Goal: Communication & Community: Answer question/provide support

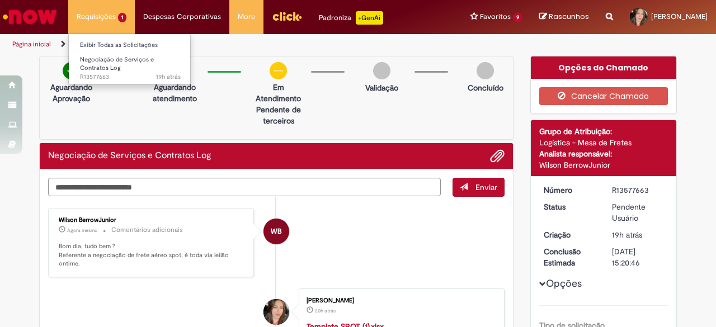
scroll to position [107, 0]
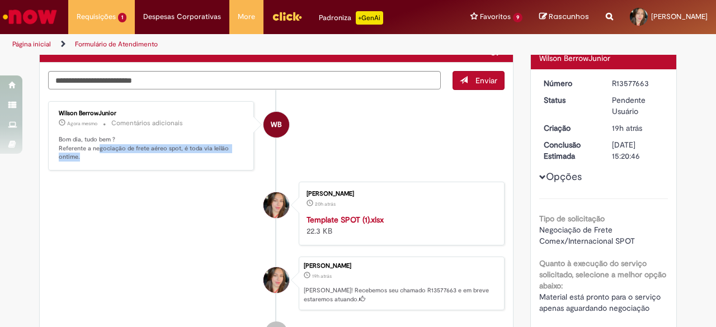
drag, startPoint x: 108, startPoint y: 150, endPoint x: 157, endPoint y: 152, distance: 48.7
click at [153, 153] on p "Bom dia, tudo bem ? Referente a negociação de frete aéreo spot, é toda via leil…" at bounding box center [152, 148] width 186 height 26
click at [186, 147] on p "Bom dia, tudo bem ? Referente a negociação de frete aéreo spot, é toda via leil…" at bounding box center [152, 148] width 186 height 26
drag, startPoint x: 179, startPoint y: 147, endPoint x: 197, endPoint y: 158, distance: 21.1
click at [197, 158] on p "Bom dia, tudo bem ? Referente a negociação de frete aéreo spot, é toda via leil…" at bounding box center [152, 148] width 186 height 26
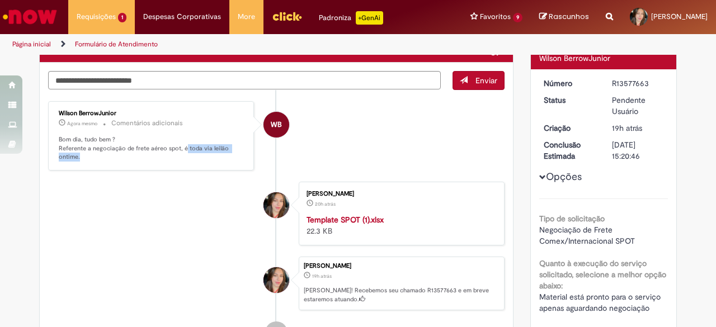
click at [195, 157] on p "Bom dia, tudo bem ? Referente a negociação de frete aéreo spot, é toda via leil…" at bounding box center [152, 148] width 186 height 26
click at [618, 82] on div "R13577663" at bounding box center [638, 83] width 52 height 11
click at [618, 81] on div "R13577663" at bounding box center [638, 83] width 52 height 11
copy div "R13577663"
click at [304, 75] on textarea "Digite sua mensagem aqui..." at bounding box center [244, 80] width 393 height 18
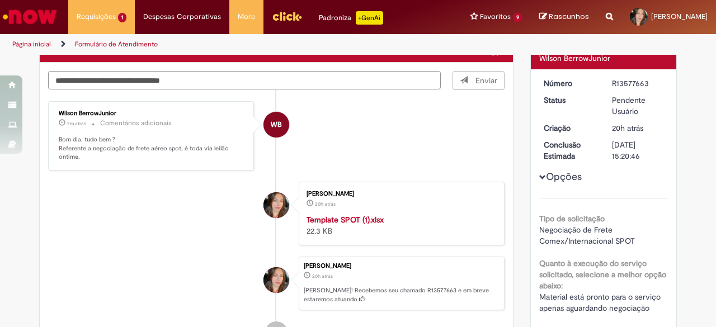
type textarea "**********"
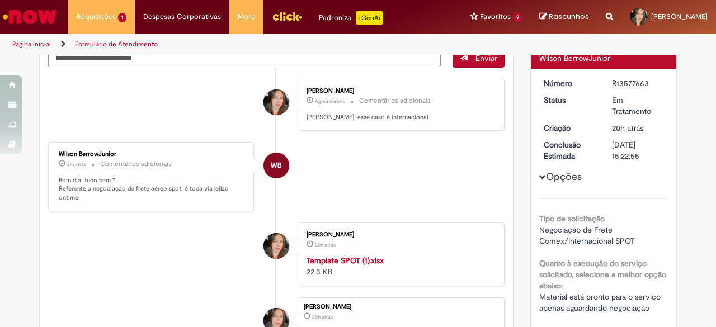
scroll to position [84, 0]
